Goal: Information Seeking & Learning: Learn about a topic

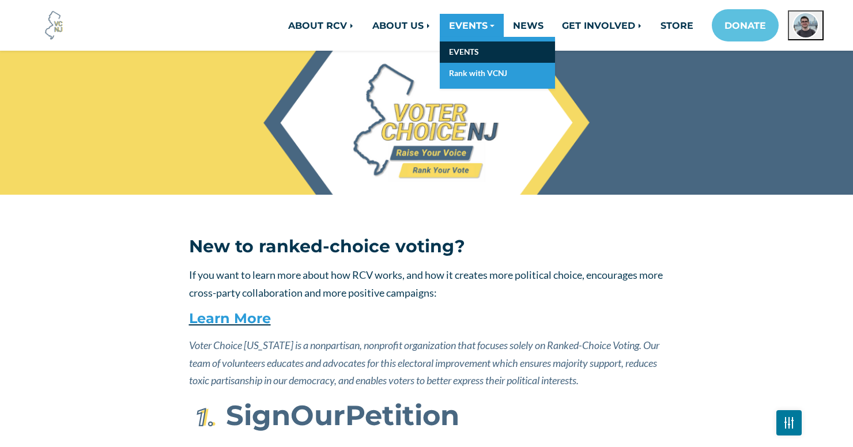
click at [479, 56] on link "EVENTS" at bounding box center [497, 51] width 115 height 21
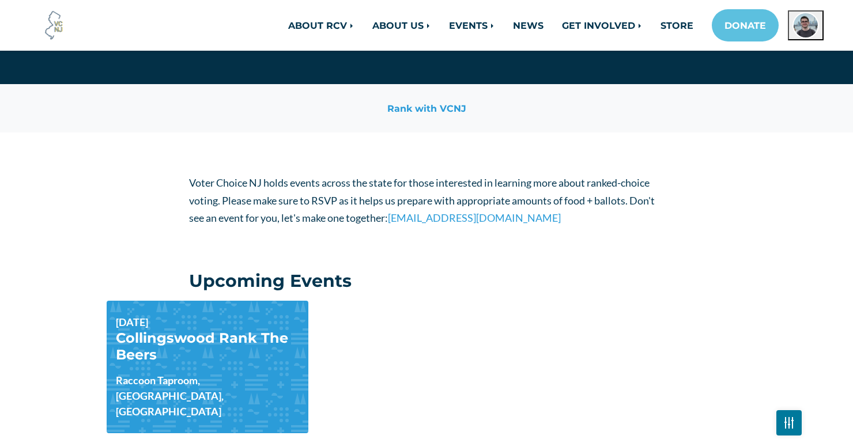
scroll to position [213, 0]
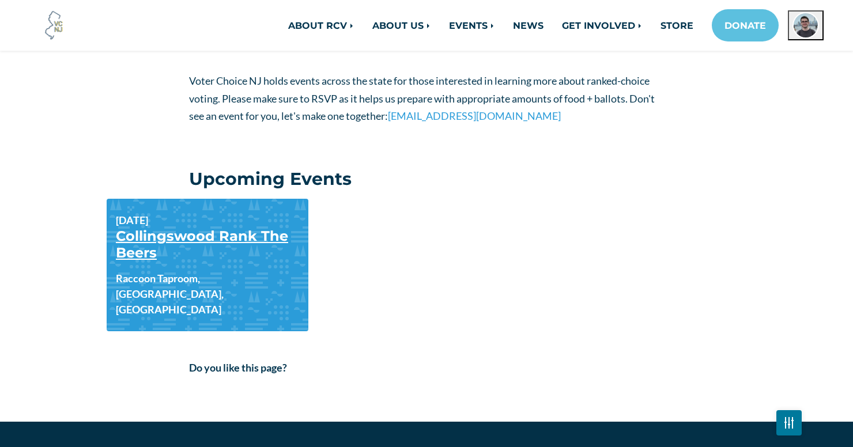
click at [176, 236] on link "Collingswood Rank The Beers" at bounding box center [202, 244] width 172 height 33
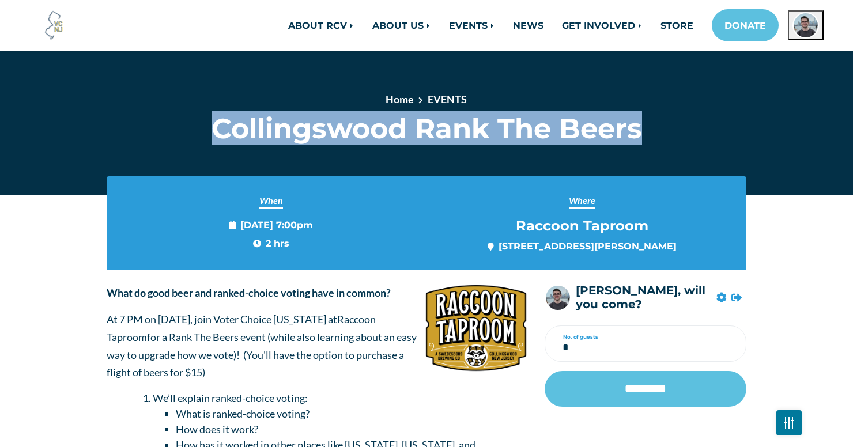
drag, startPoint x: 193, startPoint y: 126, endPoint x: 639, endPoint y: 126, distance: 445.9
click at [639, 126] on h1 "Collingswood Rank The Beers" at bounding box center [426, 128] width 475 height 33
copy h1 "Collingswood Rank The Beers"
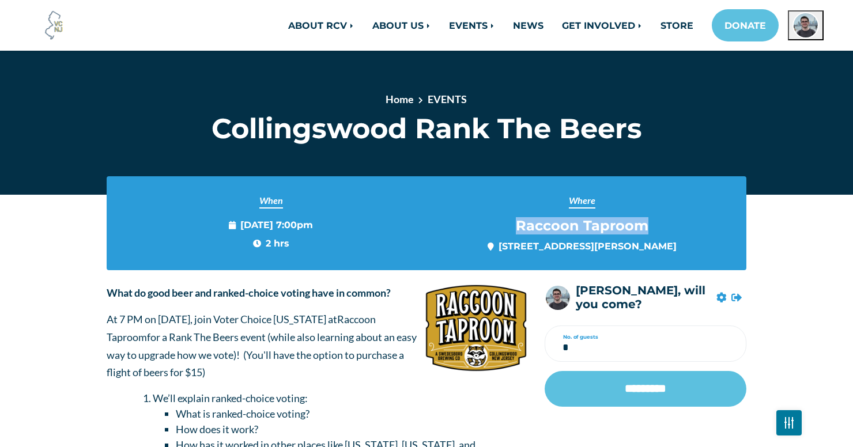
drag, startPoint x: 501, startPoint y: 221, endPoint x: 650, endPoint y: 230, distance: 149.5
click at [650, 230] on div "Where Raccoon Taproom 1 Powell Ln, Collingswood, NJ 08108, United States" at bounding box center [582, 223] width 294 height 59
copy span "Raccoon Taproom"
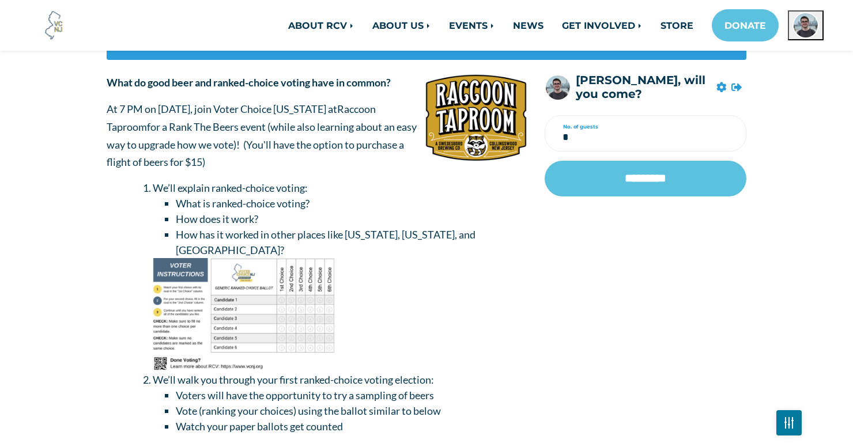
scroll to position [222, 0]
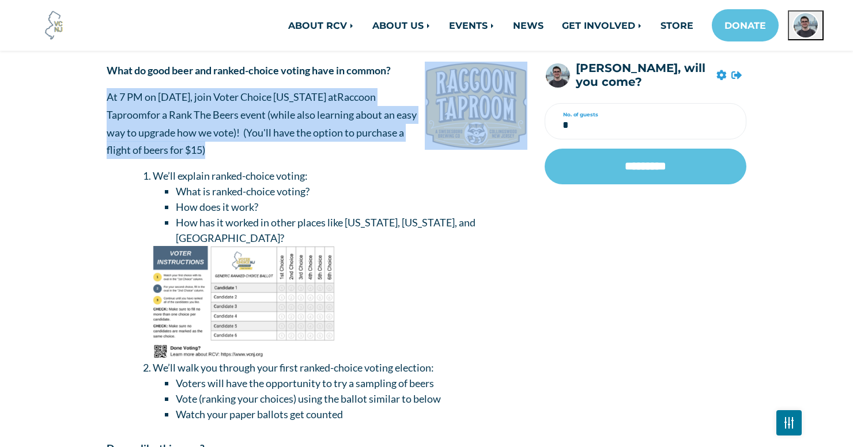
drag, startPoint x: 106, startPoint y: 92, endPoint x: 214, endPoint y: 143, distance: 119.8
click at [214, 143] on div "What do good beer and ranked-choice voting have in common? At 7 PM on September…" at bounding box center [317, 269] width 438 height 414
copy div "At 7 PM on September 9th, join Voter Choice New Jersey at Raccoon Taproom for a…"
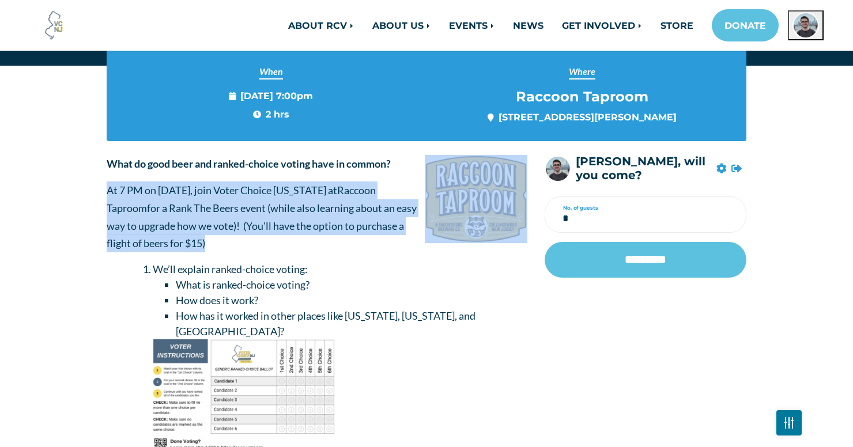
scroll to position [56, 0]
